Goal: Information Seeking & Learning: Learn about a topic

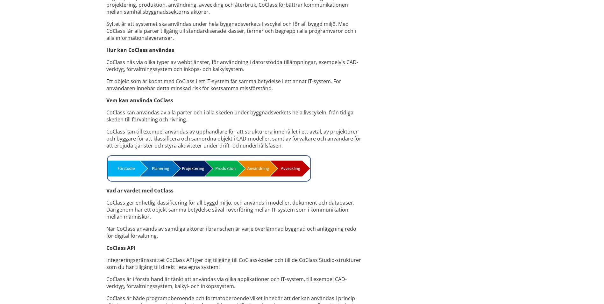
scroll to position [414, 0]
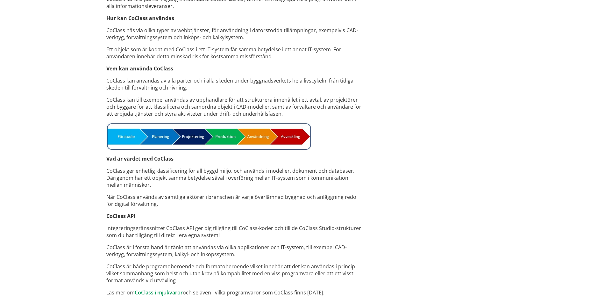
drag, startPoint x: 232, startPoint y: 170, endPoint x: 173, endPoint y: 178, distance: 59.8
click at [173, 178] on p "CoClass ger enhetlig klassificering för all byggd miljö, och används i modeller…" at bounding box center [235, 177] width 258 height 21
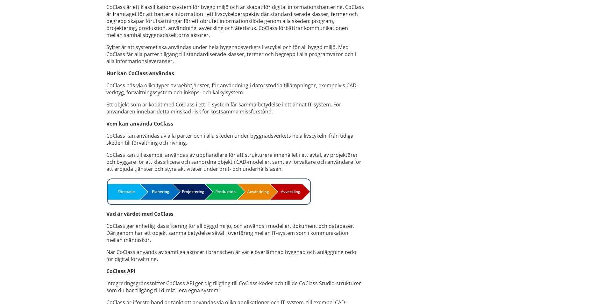
scroll to position [370, 0]
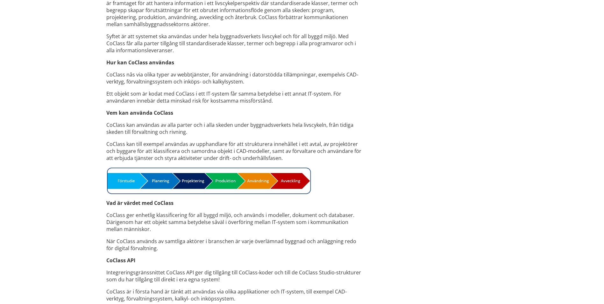
click at [180, 264] on div "Roligt att se dig här! Här är det nya svenska digitala klassifikationssystemet …" at bounding box center [236, 30] width 268 height 670
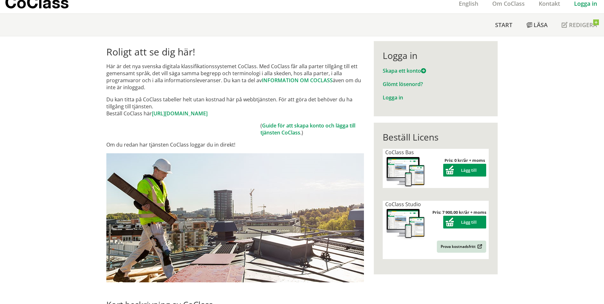
scroll to position [19, 0]
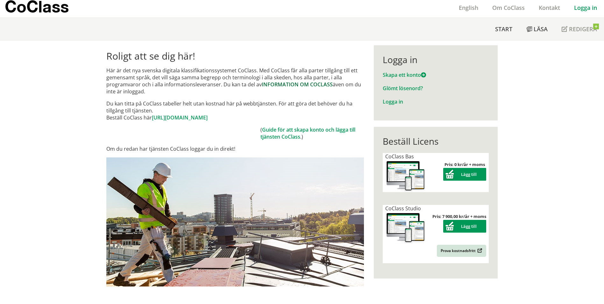
click at [302, 86] on link "INFORMATION OM COCLASS" at bounding box center [297, 84] width 71 height 7
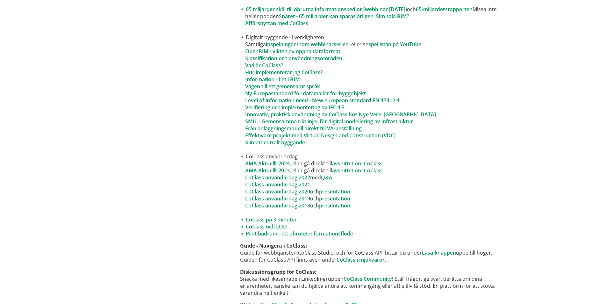
scroll to position [446, 0]
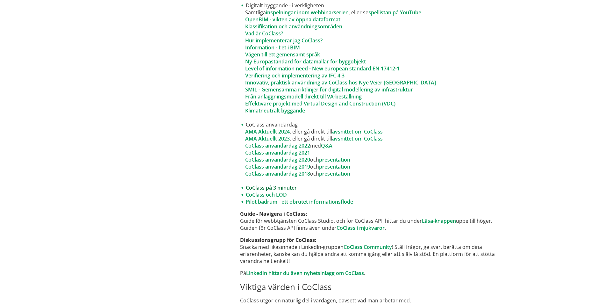
click at [265, 187] on link "CoClass på 3 minuter" at bounding box center [271, 187] width 51 height 7
